Goal: Information Seeking & Learning: Understand process/instructions

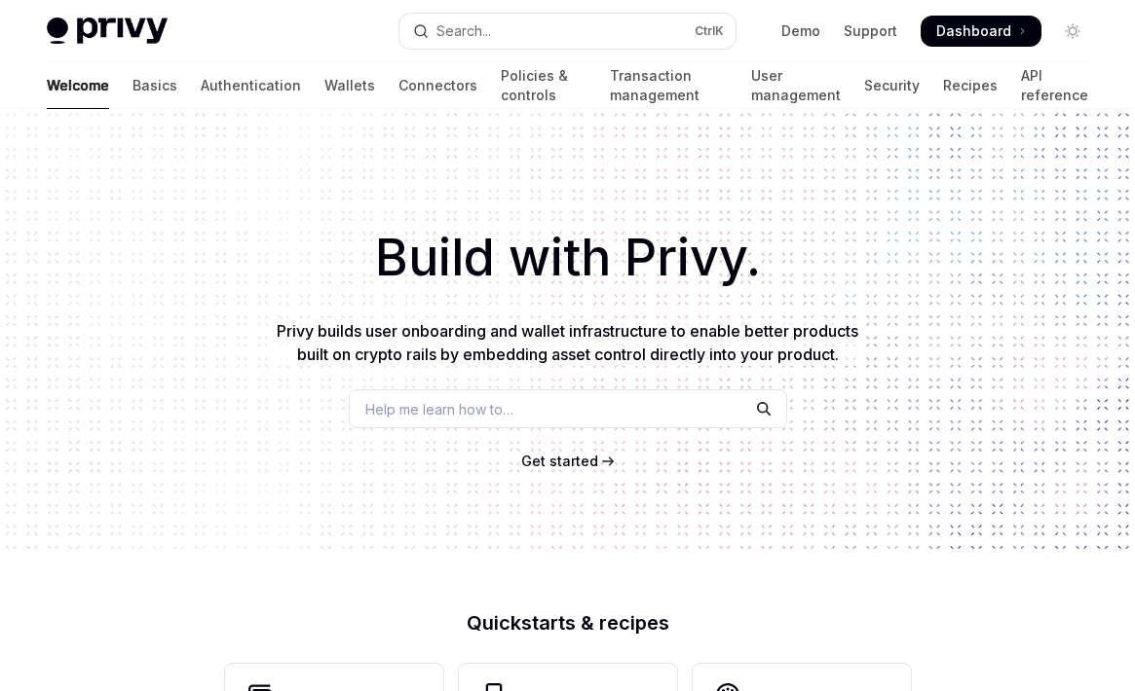
click at [983, 30] on span "Dashboard" at bounding box center [973, 30] width 75 height 19
click at [559, 462] on span "Get started" at bounding box center [559, 461] width 77 height 17
